Goal: Transaction & Acquisition: Obtain resource

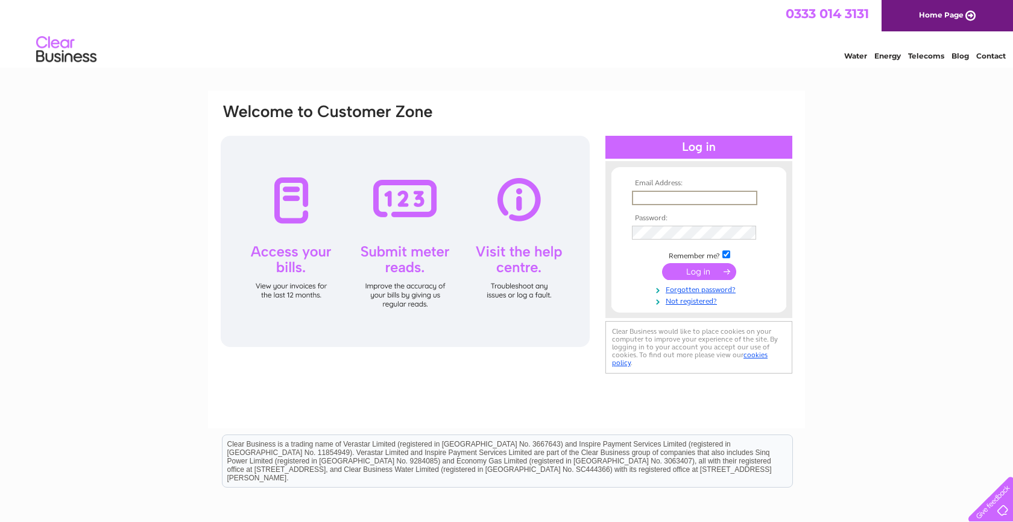
type input "Christopher.smyth@btconnect.com"
click at [691, 271] on input "submit" at bounding box center [699, 271] width 74 height 17
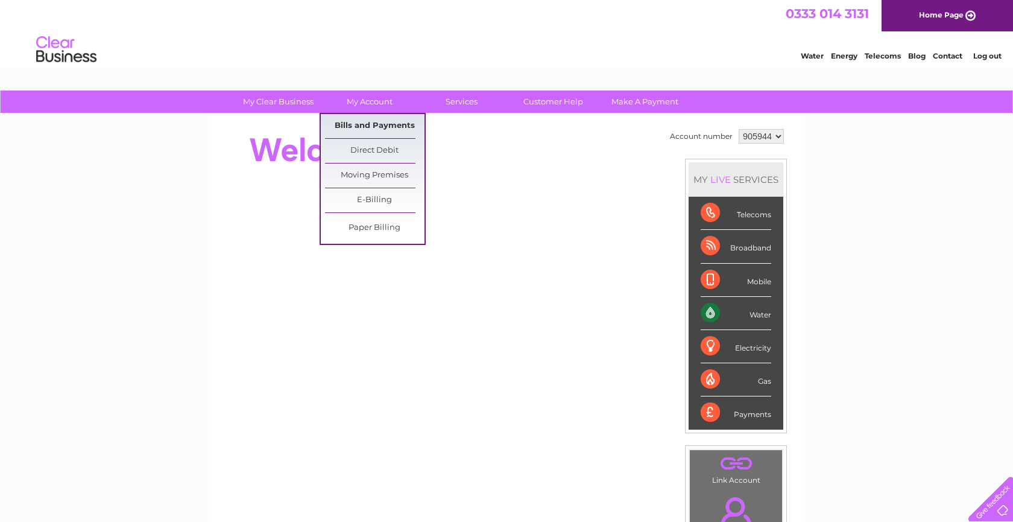
click at [378, 127] on link "Bills and Payments" at bounding box center [374, 126] width 99 height 24
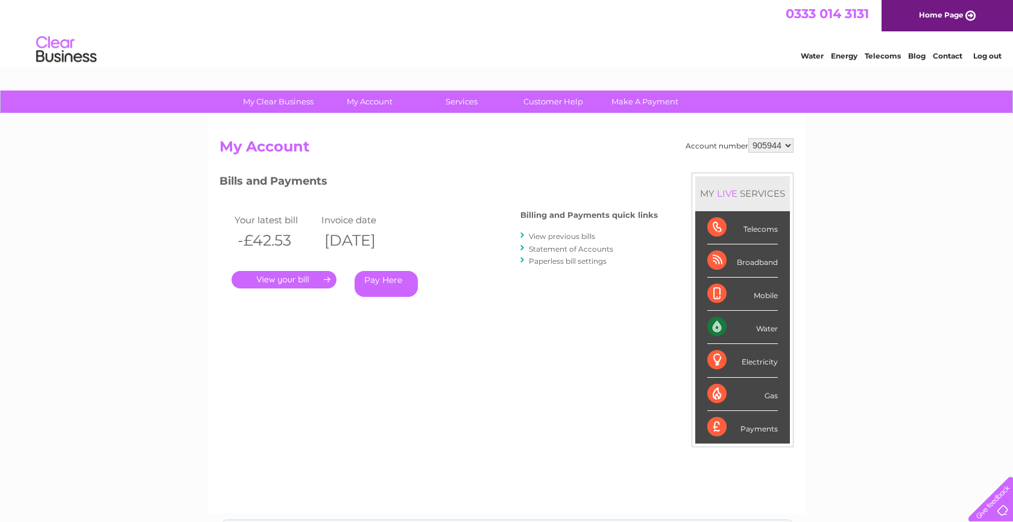
click at [567, 232] on link "View previous bills" at bounding box center [562, 236] width 66 height 9
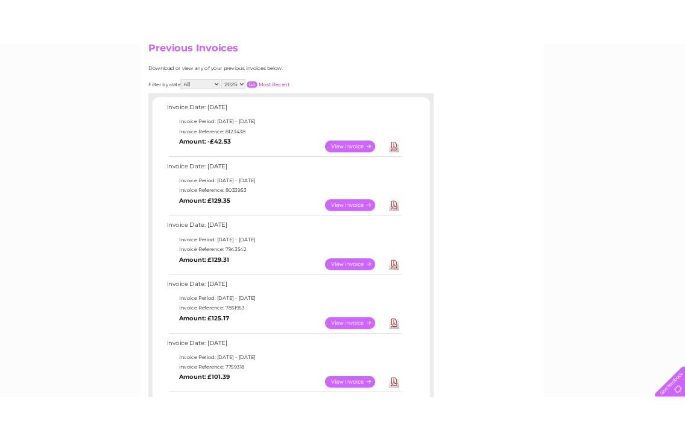
scroll to position [141, 0]
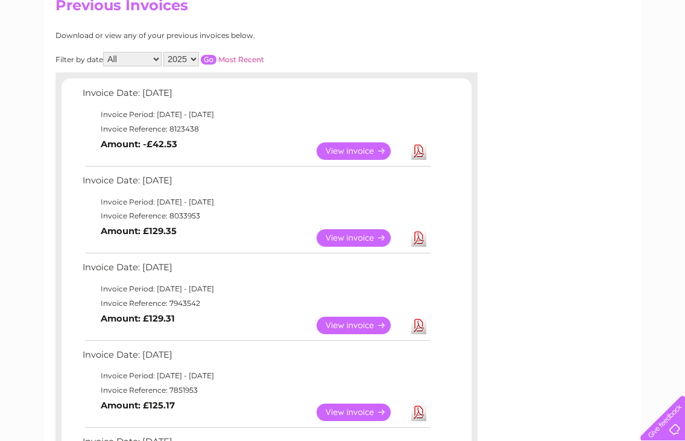
drag, startPoint x: 362, startPoint y: 34, endPoint x: 414, endPoint y: 22, distance: 53.1
click at [368, 233] on link "View" at bounding box center [361, 237] width 89 height 17
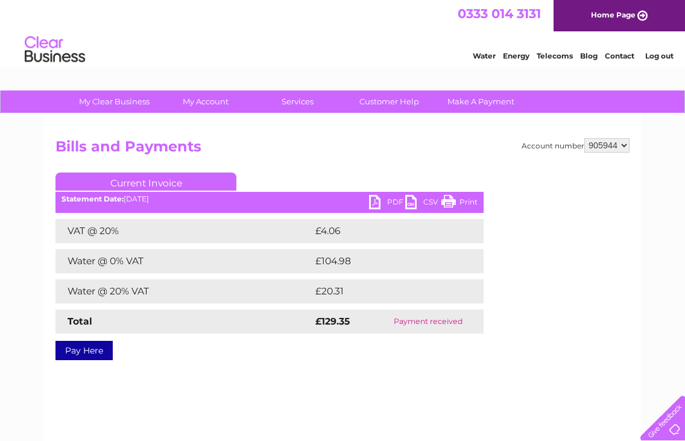
click at [380, 200] on link "PDF" at bounding box center [387, 203] width 36 height 17
drag, startPoint x: 434, startPoint y: 151, endPoint x: 440, endPoint y: 148, distance: 6.5
click at [435, 151] on h2 "Bills and Payments" at bounding box center [342, 149] width 574 height 23
select select "905954"
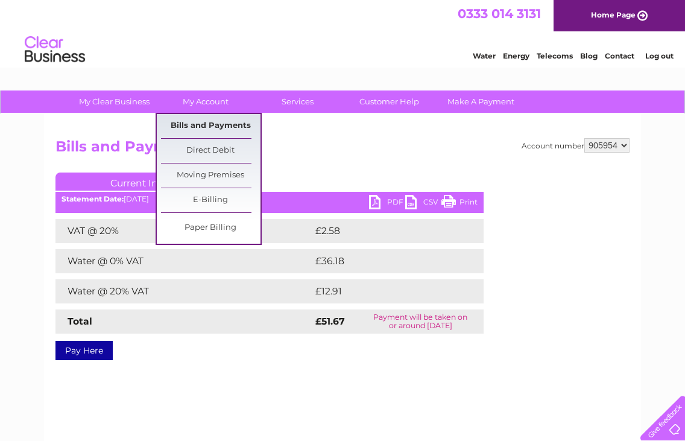
click at [194, 126] on link "Bills and Payments" at bounding box center [210, 126] width 99 height 24
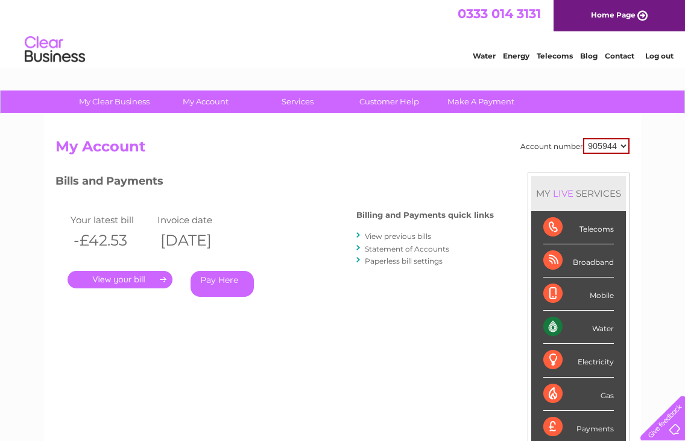
click at [388, 234] on link "View previous bills" at bounding box center [398, 236] width 66 height 9
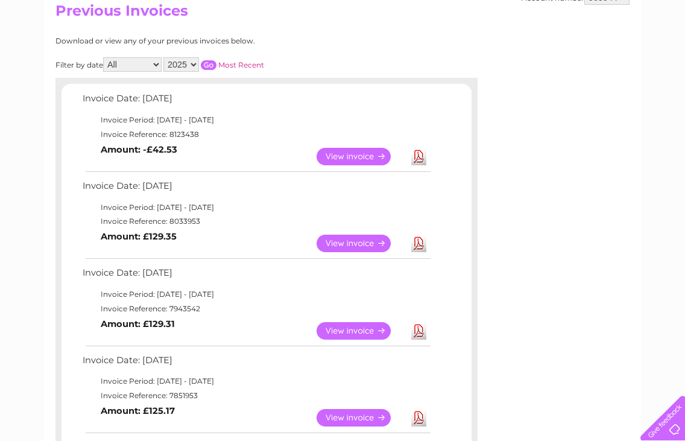
scroll to position [87, 0]
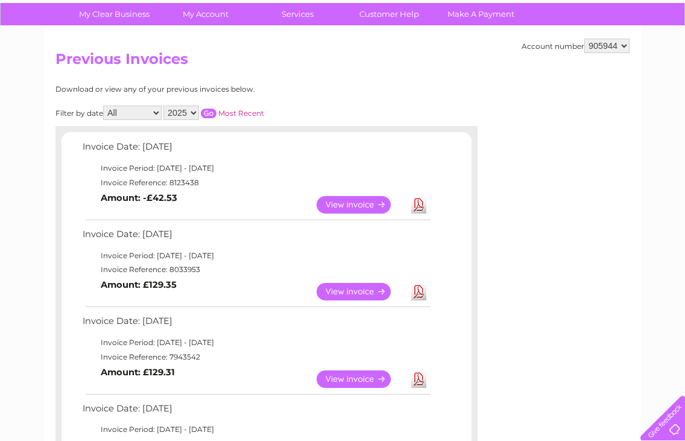
select select "905954"
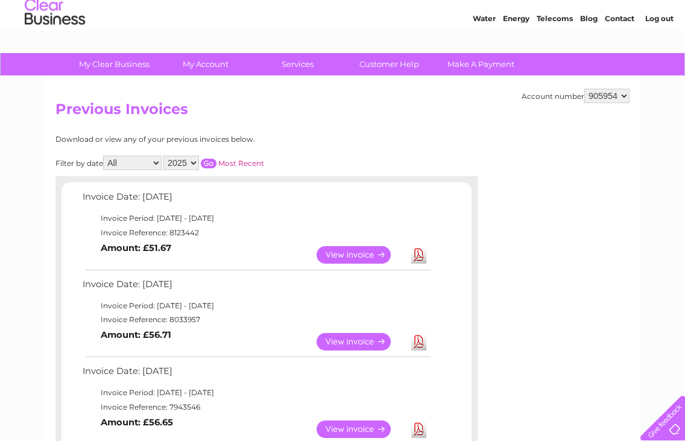
scroll to position [40, 0]
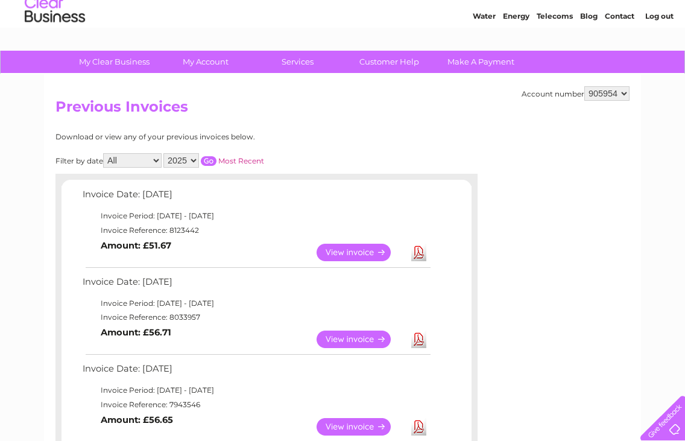
click at [355, 336] on link "View" at bounding box center [361, 338] width 89 height 17
